Goal: Book appointment/travel/reservation

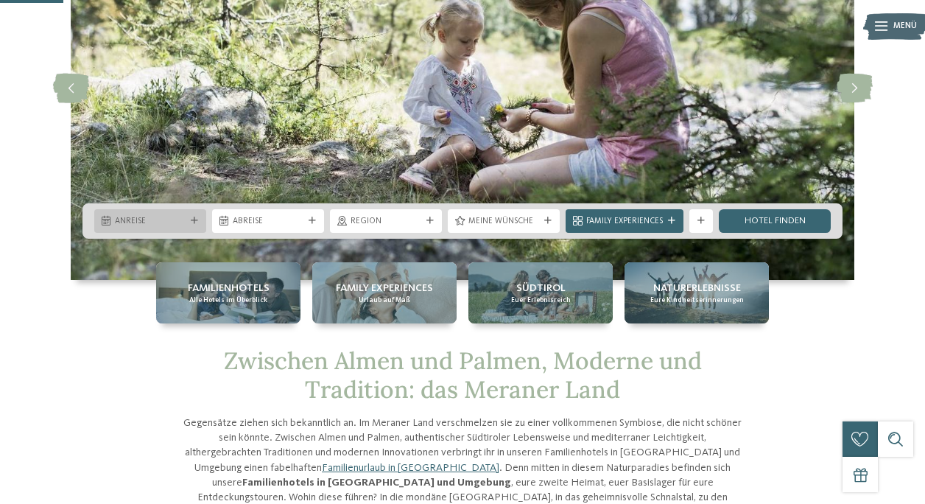
click at [172, 217] on span "Anreise" at bounding box center [150, 222] width 71 height 12
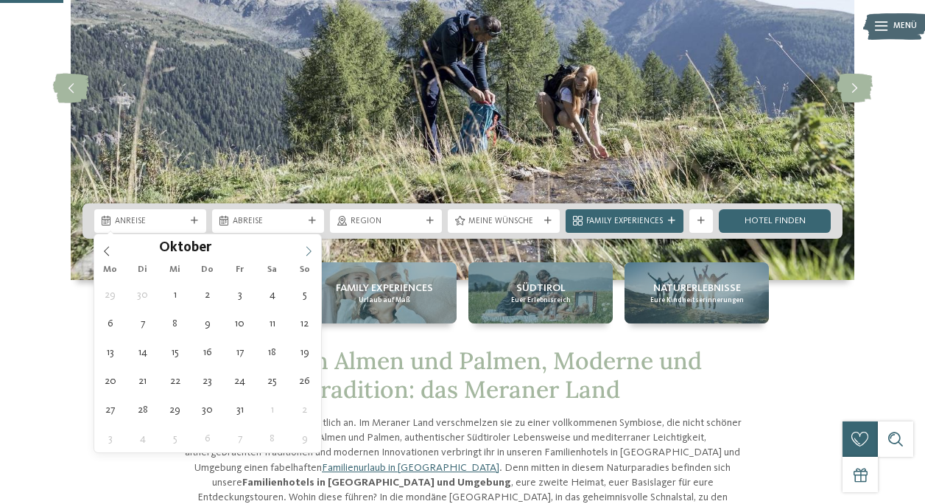
click at [304, 254] on icon at bounding box center [308, 251] width 10 height 10
type div "02.10.2025"
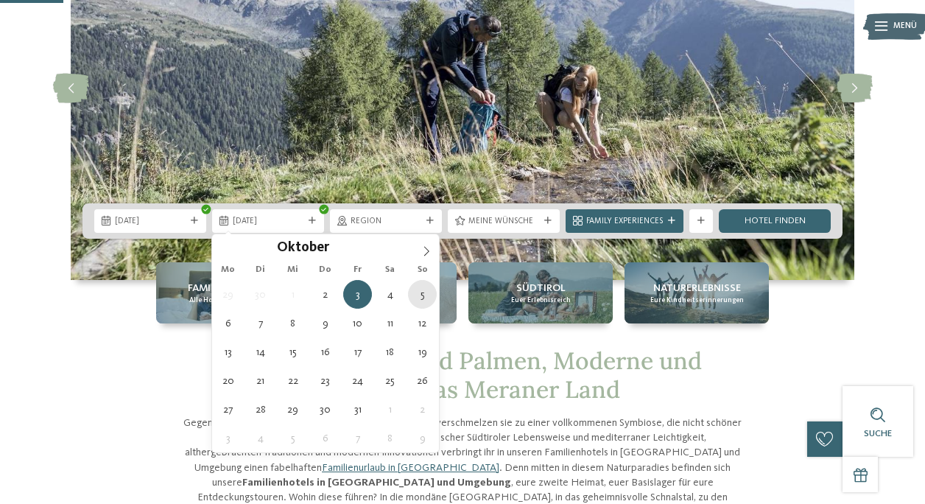
type div "05.10.2025"
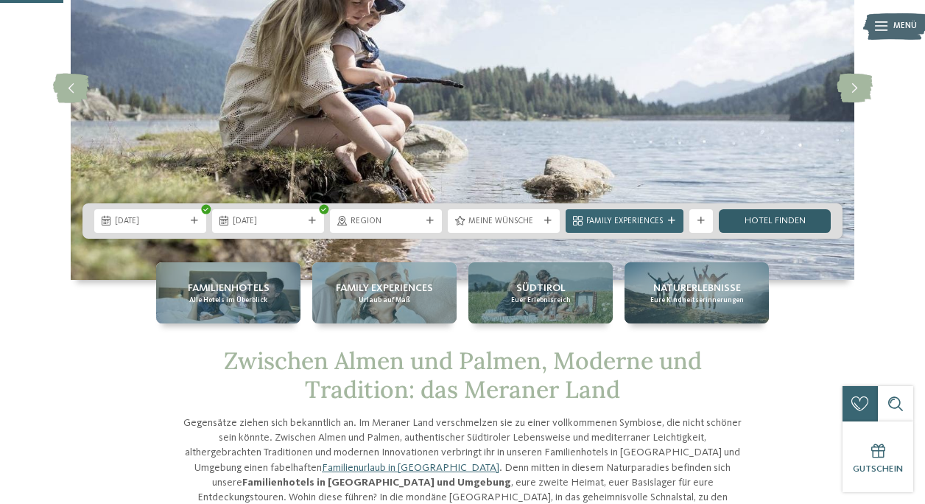
click at [738, 213] on link "Hotel finden" at bounding box center [775, 221] width 112 height 24
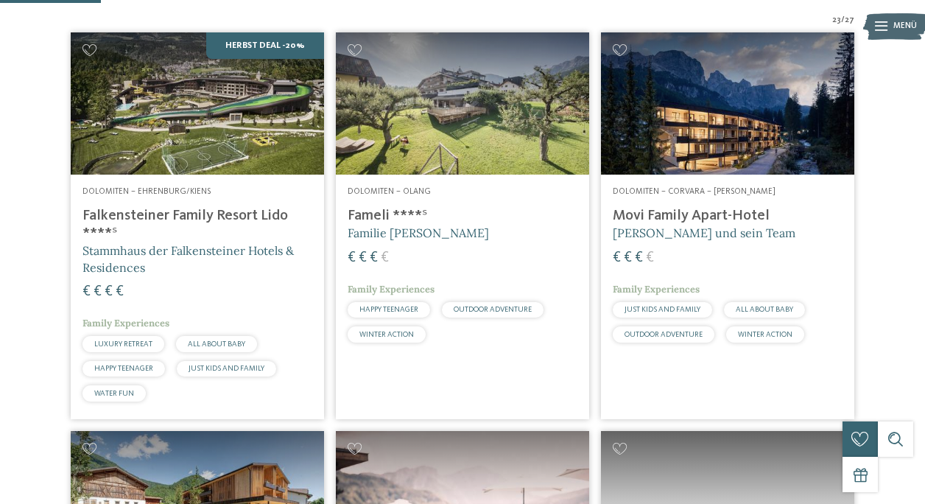
scroll to position [393, 0]
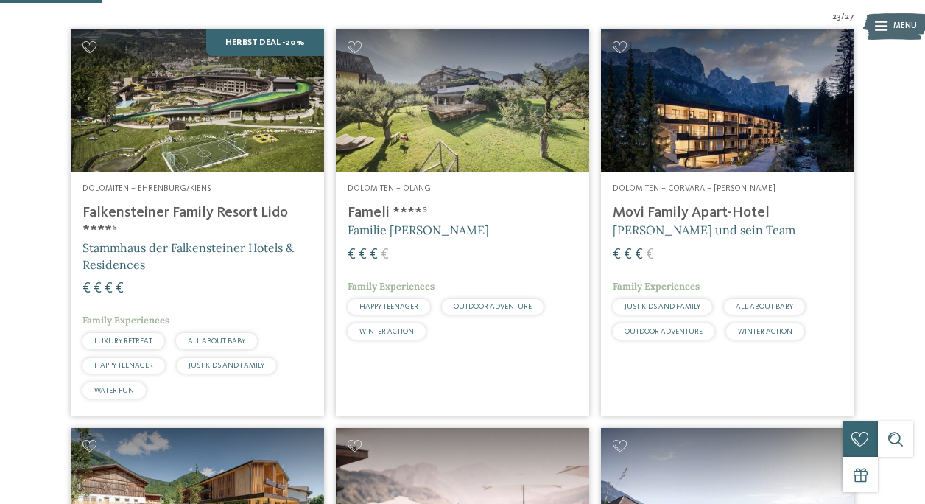
click at [216, 172] on img at bounding box center [197, 100] width 253 height 142
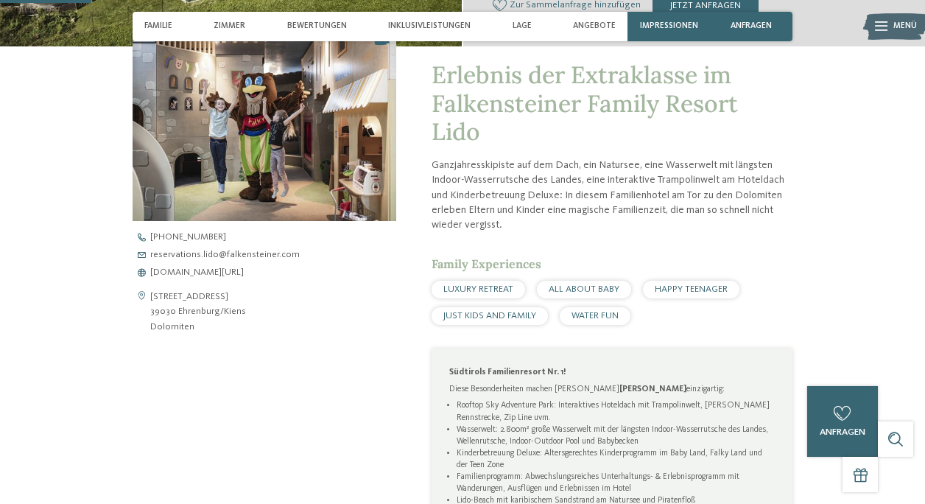
scroll to position [415, 0]
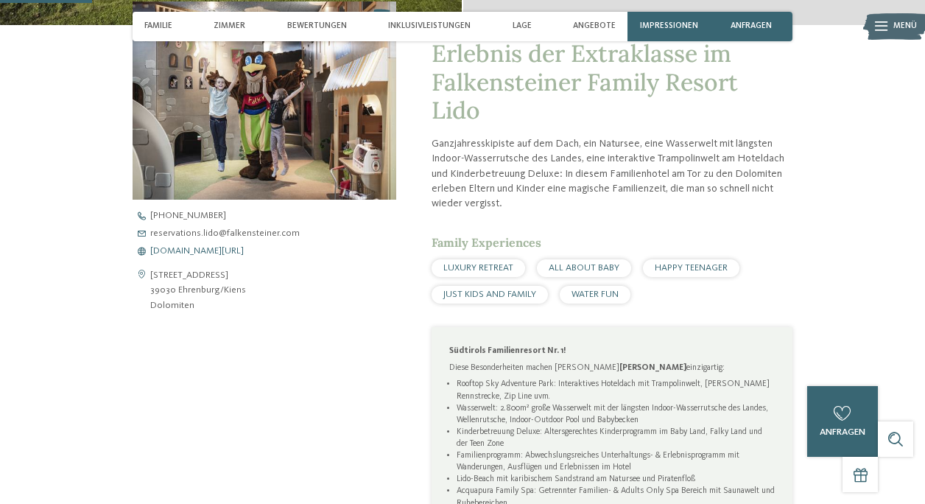
click at [206, 247] on span "www.falkensteiner.com/lido" at bounding box center [197, 252] width 94 height 10
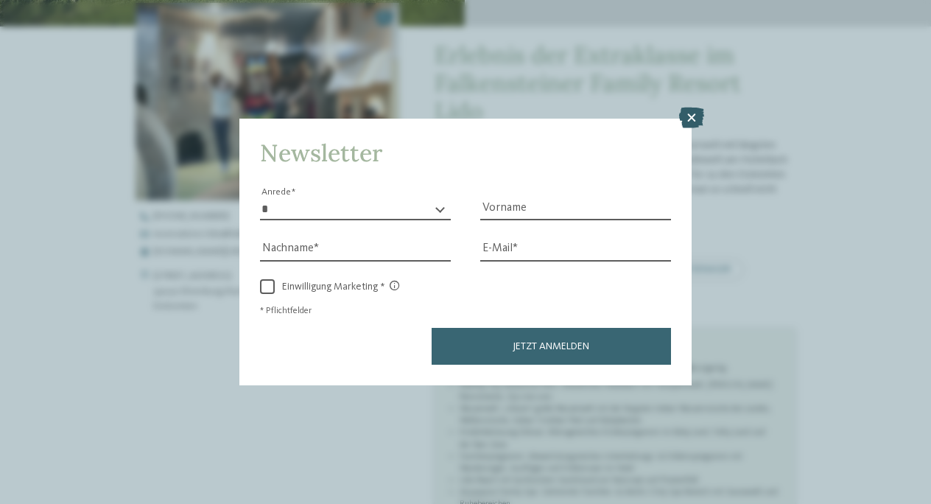
click at [684, 108] on icon at bounding box center [691, 118] width 25 height 21
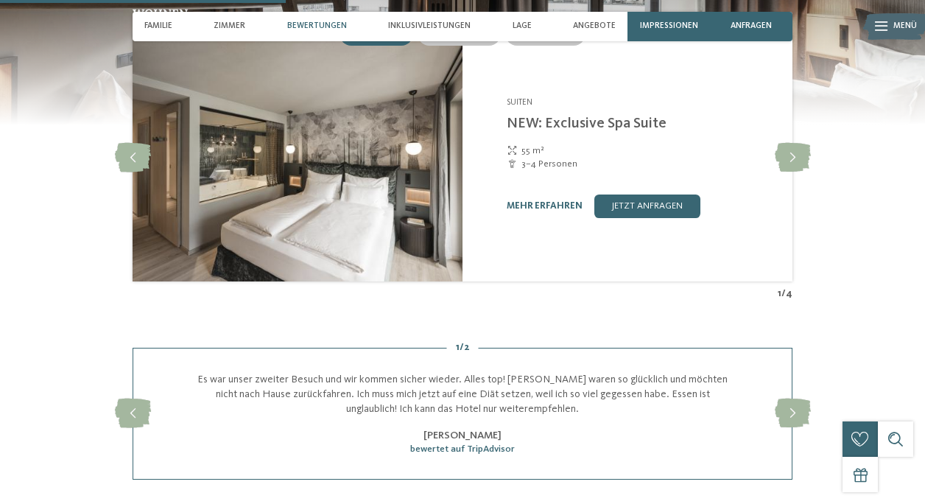
scroll to position [1335, 0]
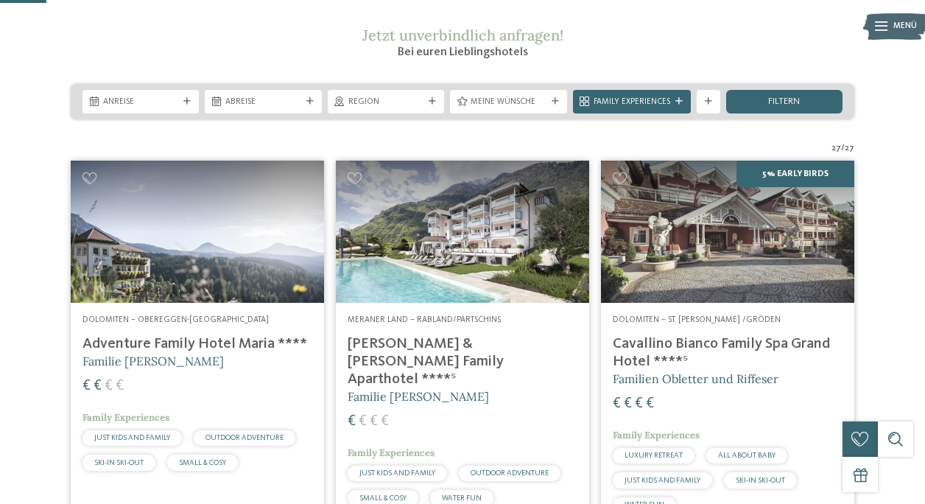
scroll to position [192, 0]
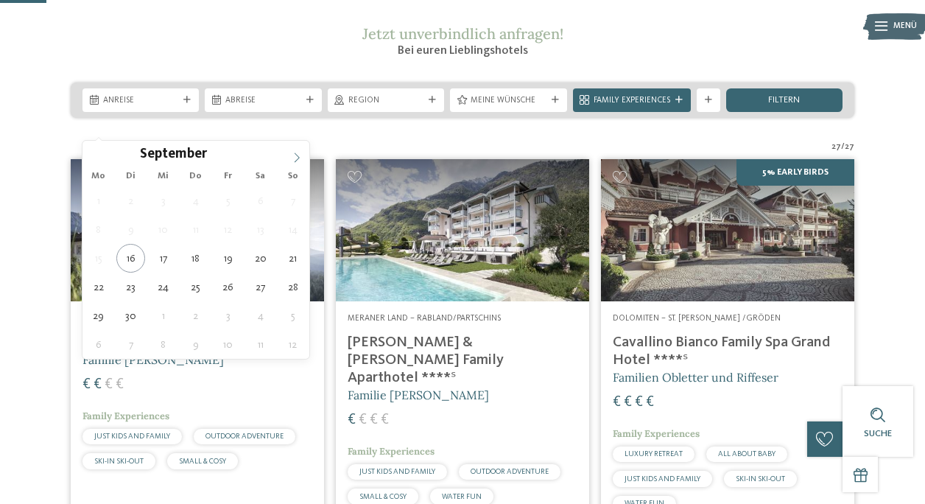
click at [297, 155] on icon at bounding box center [297, 157] width 10 height 10
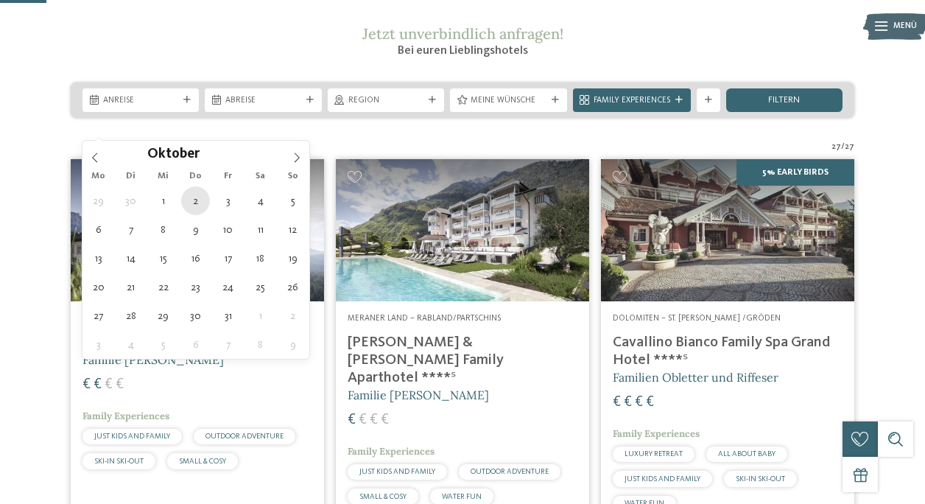
type div "02.10.2025"
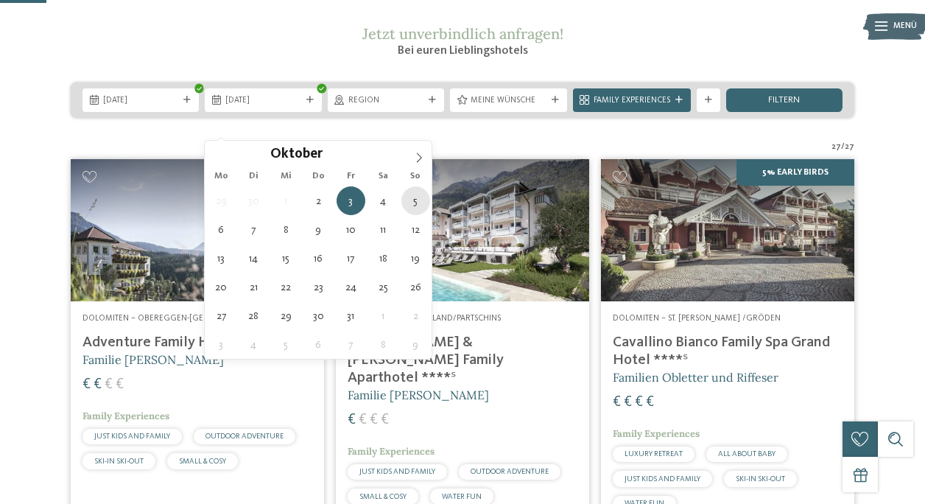
type div "05.10.2025"
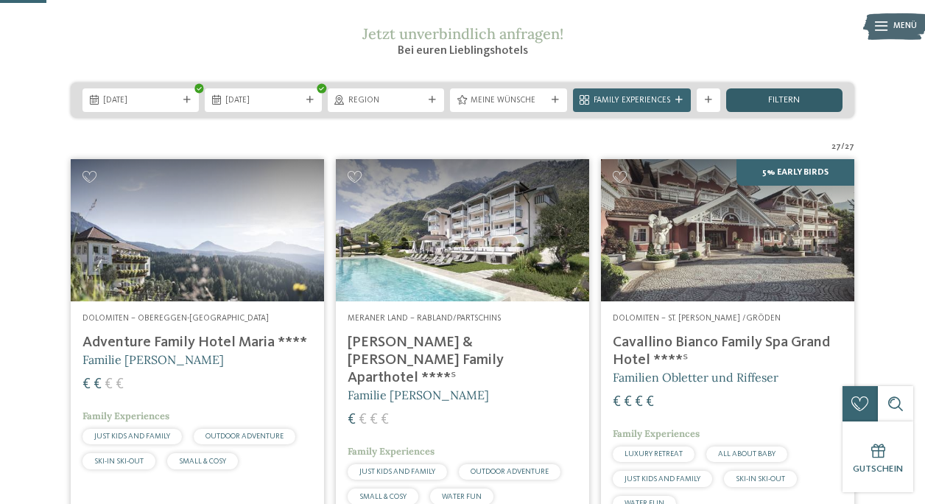
click at [773, 105] on span "filtern" at bounding box center [784, 101] width 32 height 10
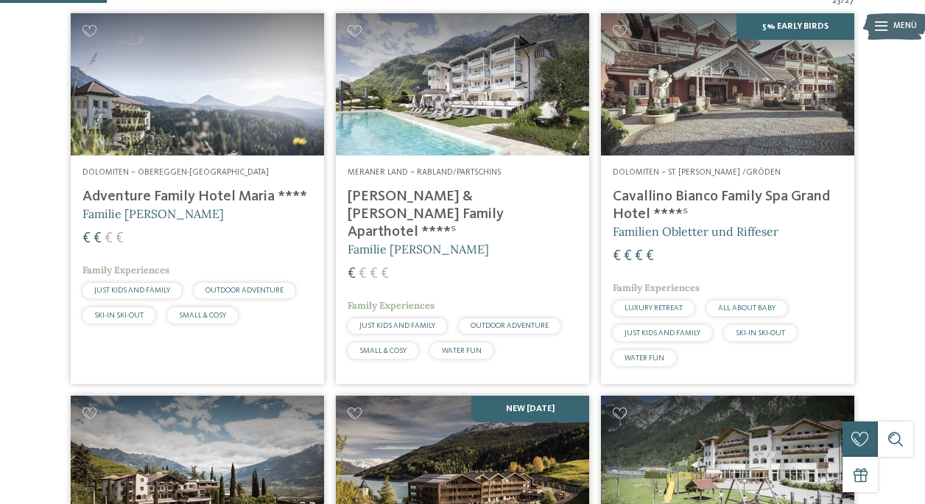
scroll to position [412, 0]
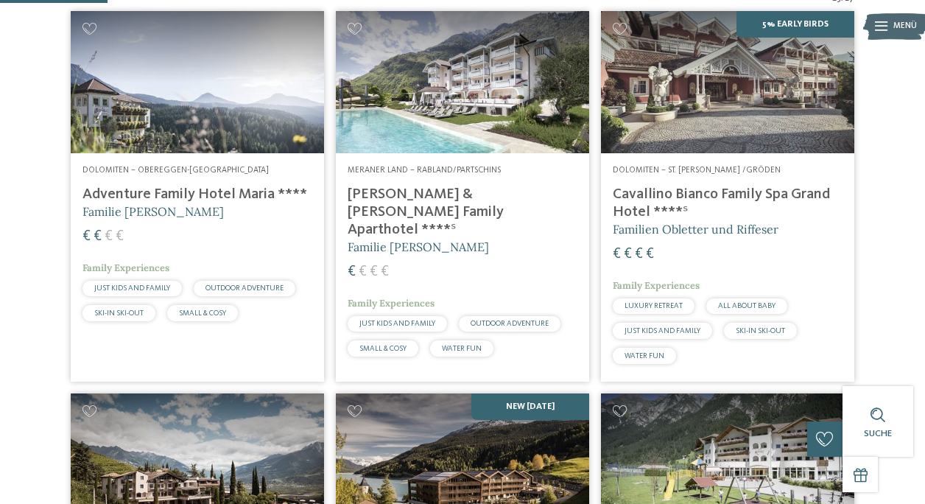
click at [461, 153] on img at bounding box center [462, 82] width 253 height 142
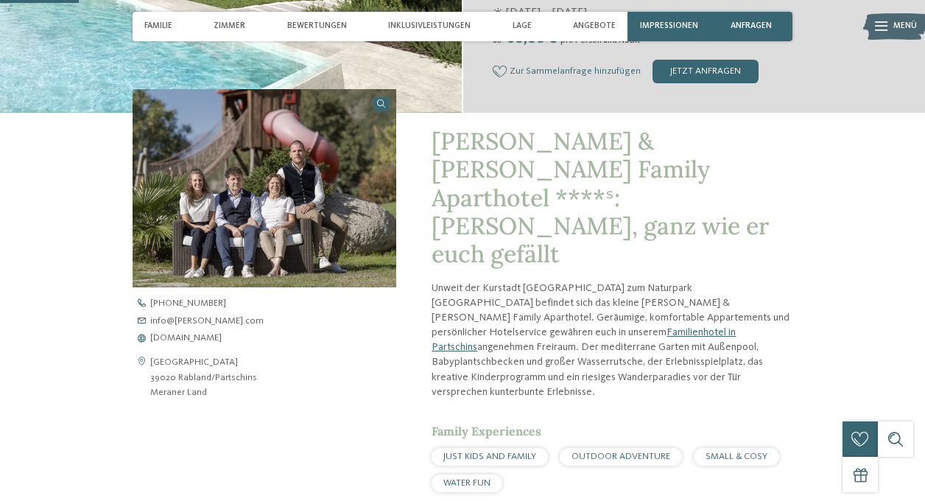
scroll to position [368, 0]
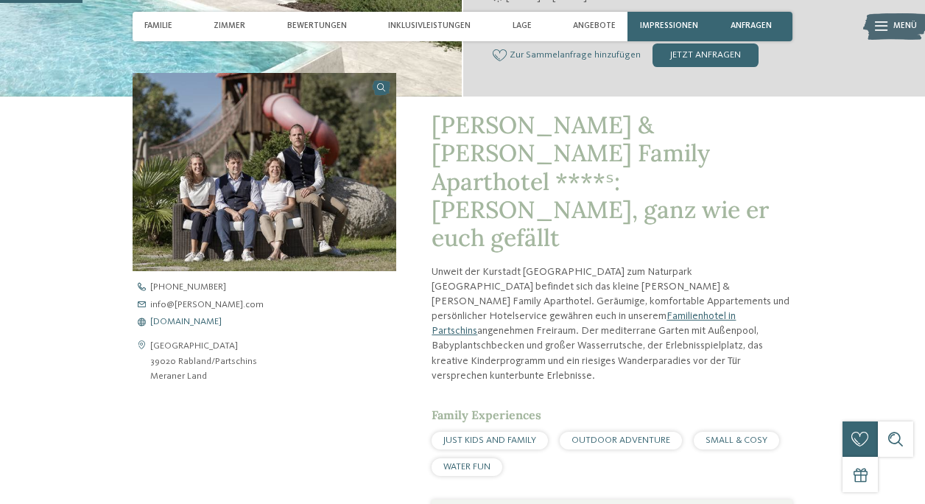
click at [203, 317] on span "[DOMAIN_NAME]" at bounding box center [185, 322] width 71 height 10
